Goal: Navigation & Orientation: Find specific page/section

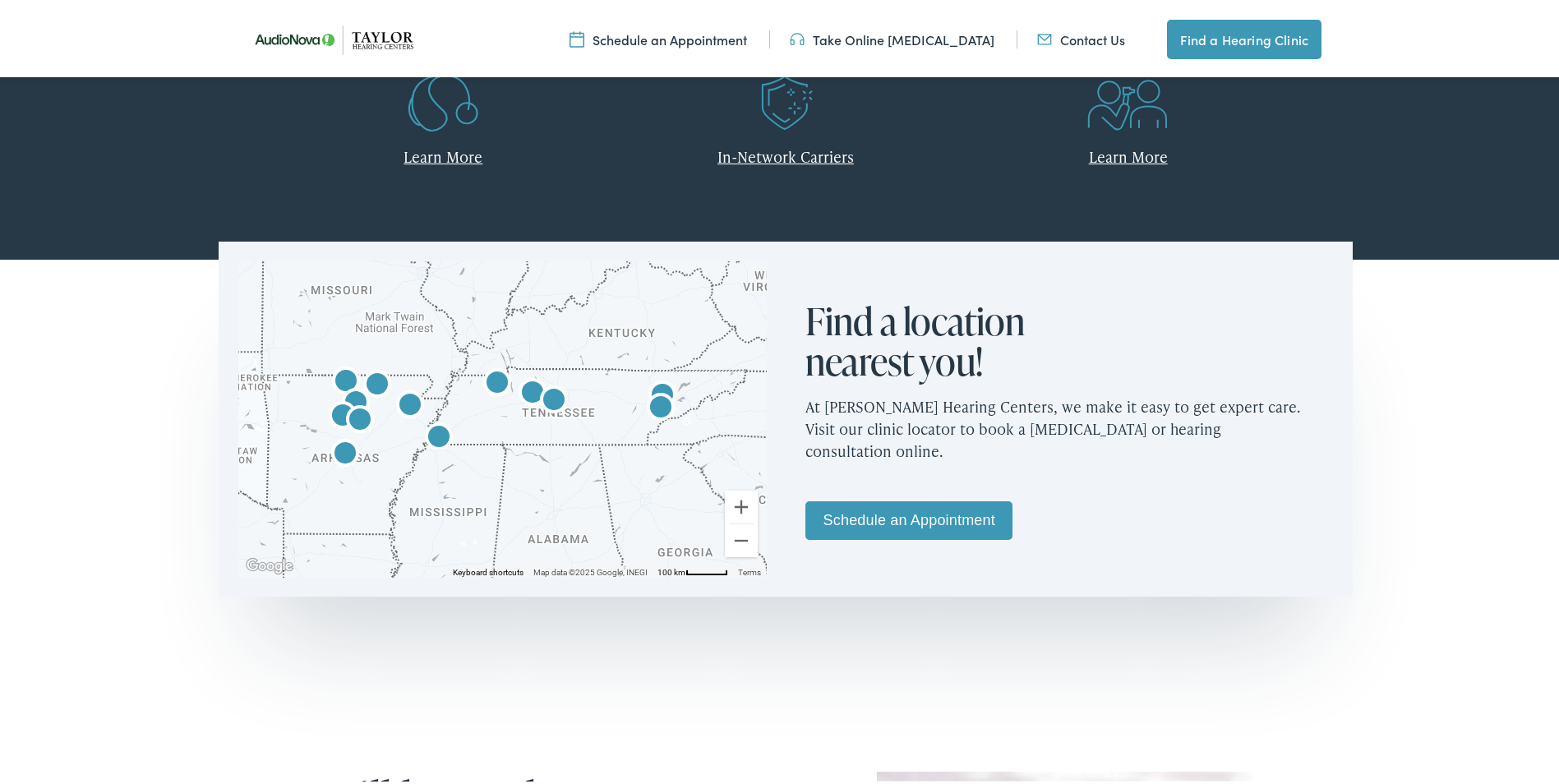
scroll to position [822, 0]
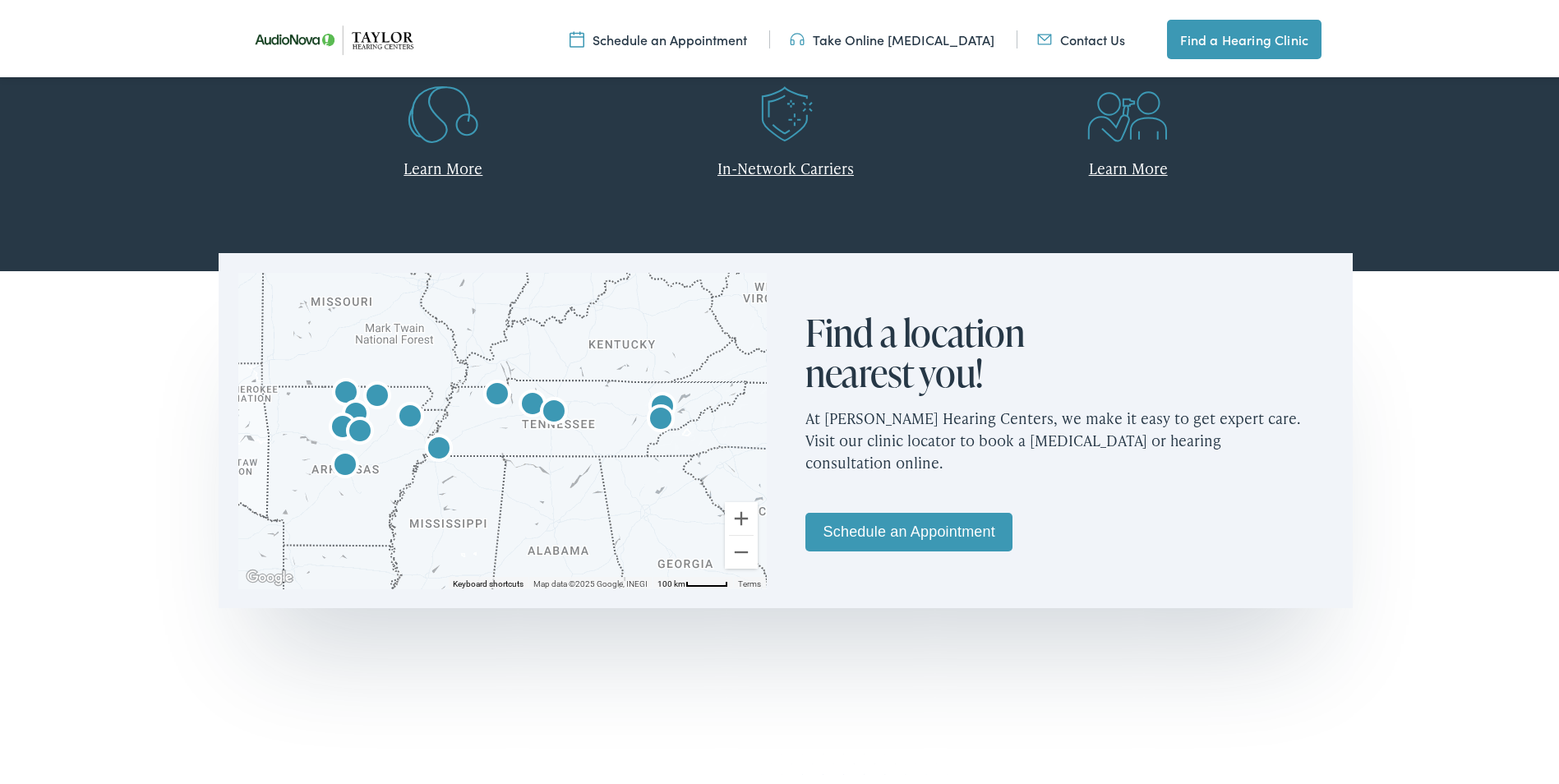
click at [546, 402] on img "AudioNova" at bounding box center [553, 410] width 40 height 40
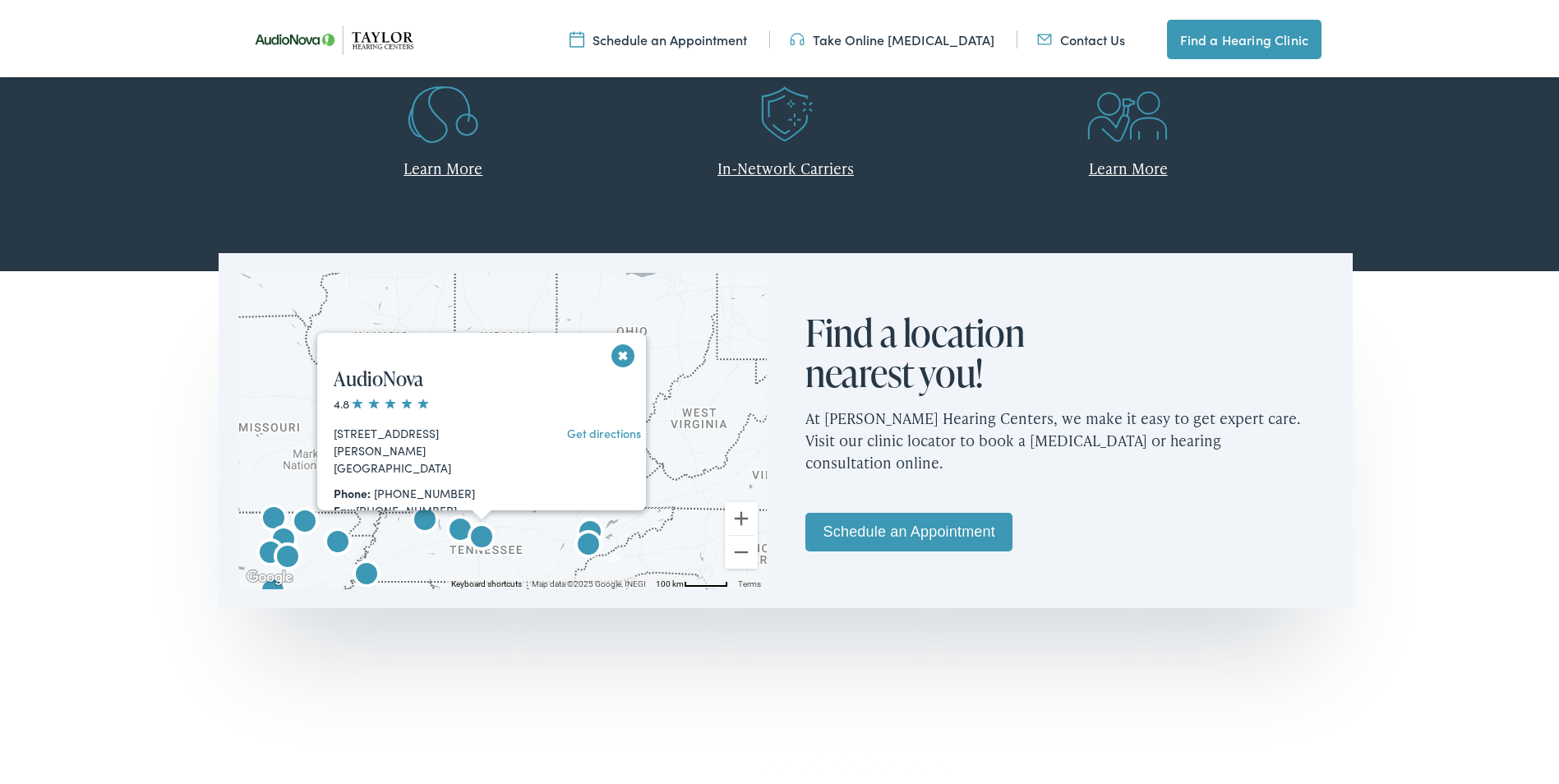
scroll to position [0, 0]
click at [615, 353] on button "Close" at bounding box center [624, 352] width 29 height 29
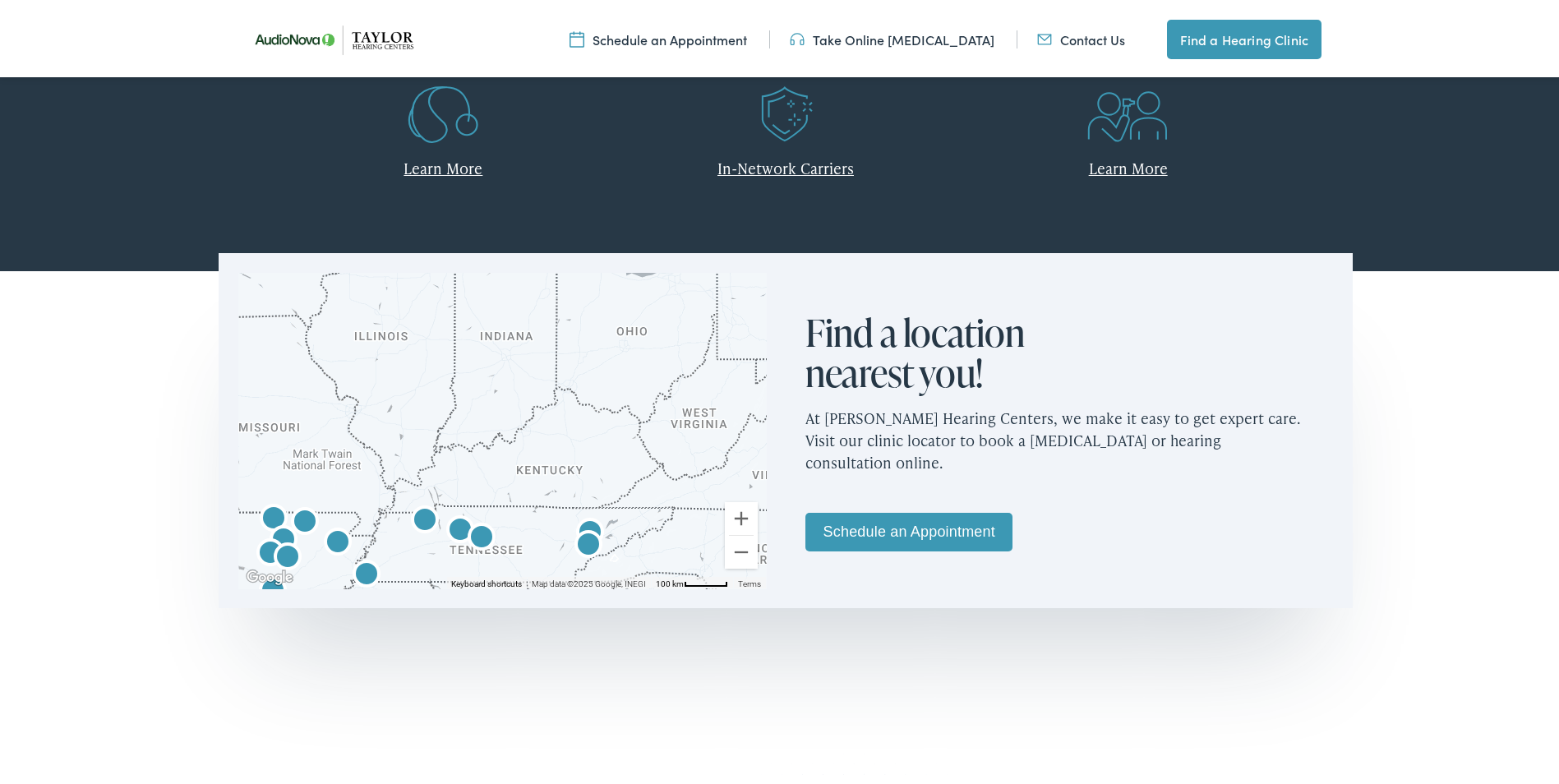
click at [1097, 32] on link "Contact Us" at bounding box center [1081, 36] width 88 height 18
click at [1059, 35] on link "Contact Us" at bounding box center [1081, 36] width 88 height 18
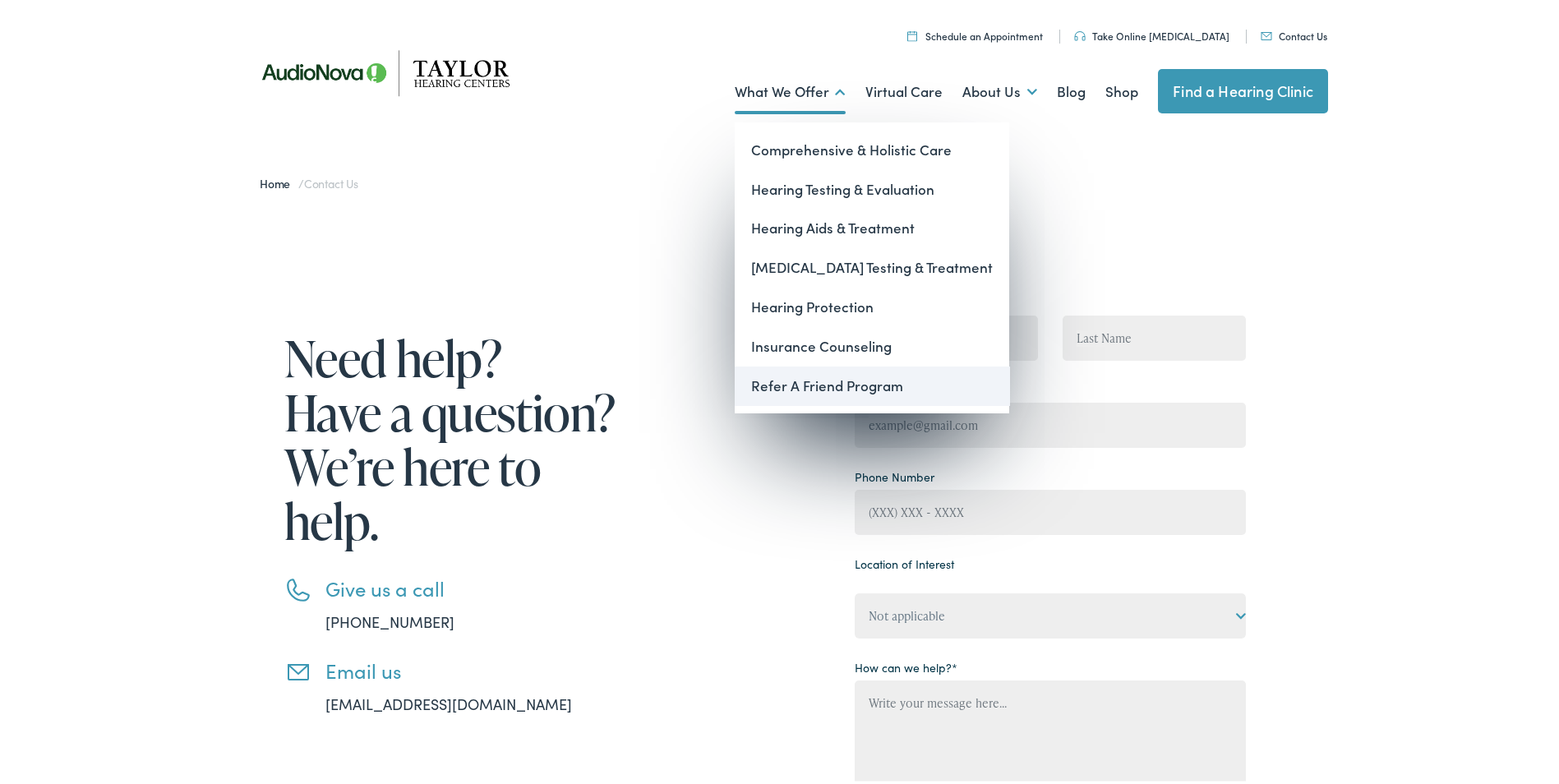
click at [787, 385] on link "Refer A Friend Program" at bounding box center [872, 383] width 275 height 40
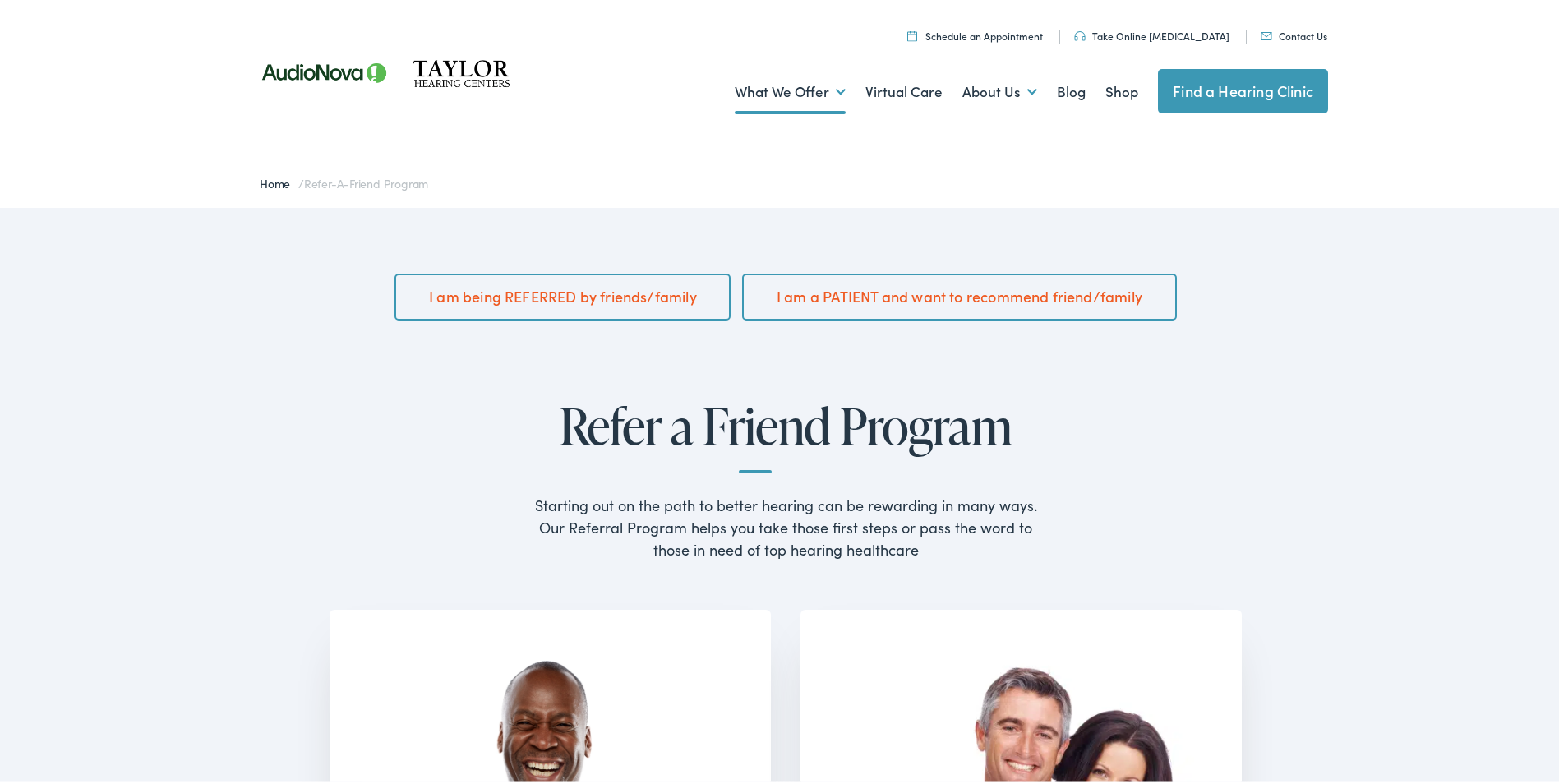
click at [267, 185] on link "Home" at bounding box center [279, 180] width 39 height 16
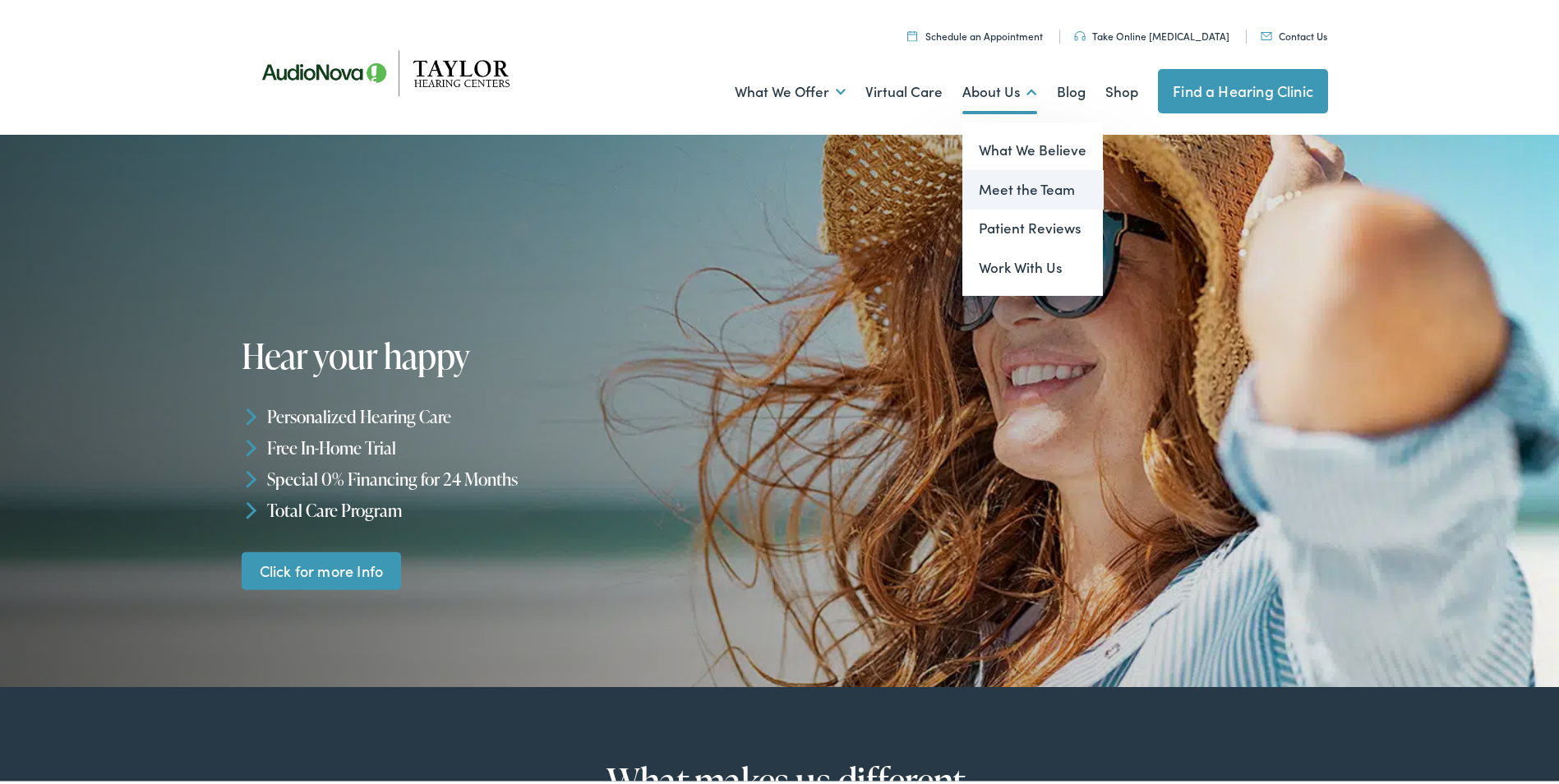
click at [1004, 179] on link "Meet the Team" at bounding box center [1032, 187] width 140 height 40
